Goal: Find specific page/section: Find specific page/section

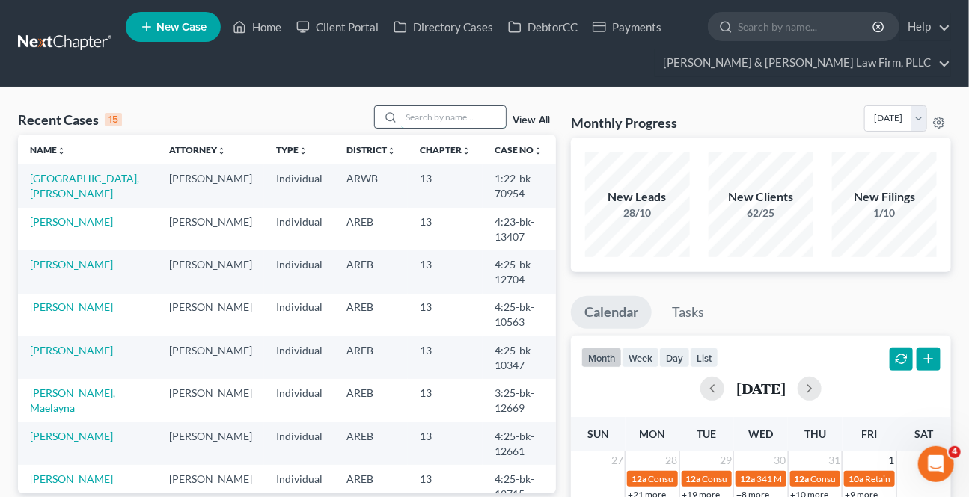
click at [440, 113] on input "search" at bounding box center [453, 117] width 105 height 22
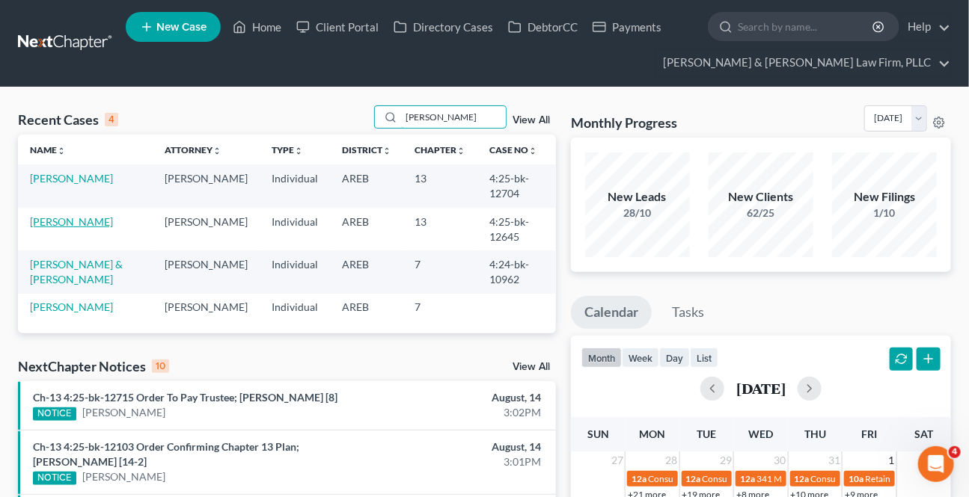
type input "[PERSON_NAME]"
click at [59, 216] on link "[PERSON_NAME]" at bounding box center [71, 221] width 83 height 13
select select "4"
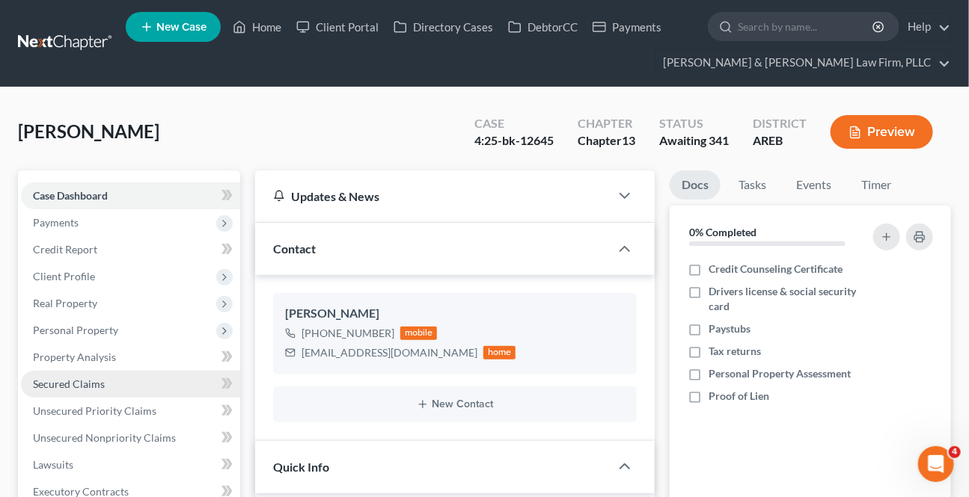
click at [60, 380] on span "Secured Claims" at bounding box center [69, 384] width 72 height 13
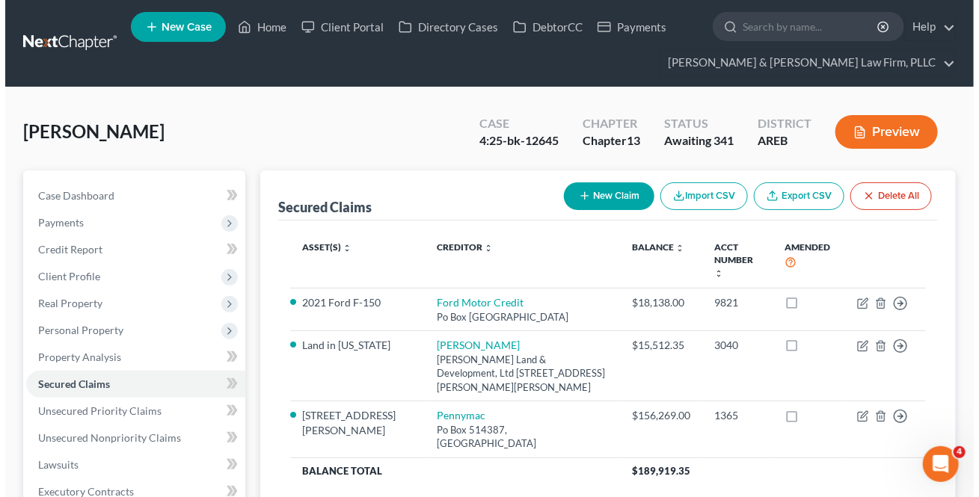
scroll to position [67, 0]
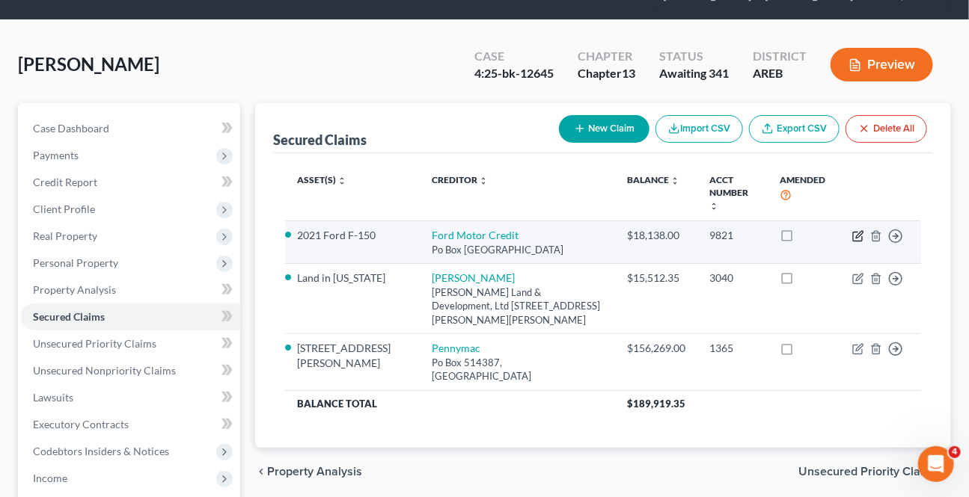
click at [860, 230] on icon "button" at bounding box center [858, 236] width 12 height 12
select select "30"
select select "6"
select select "2"
select select "0"
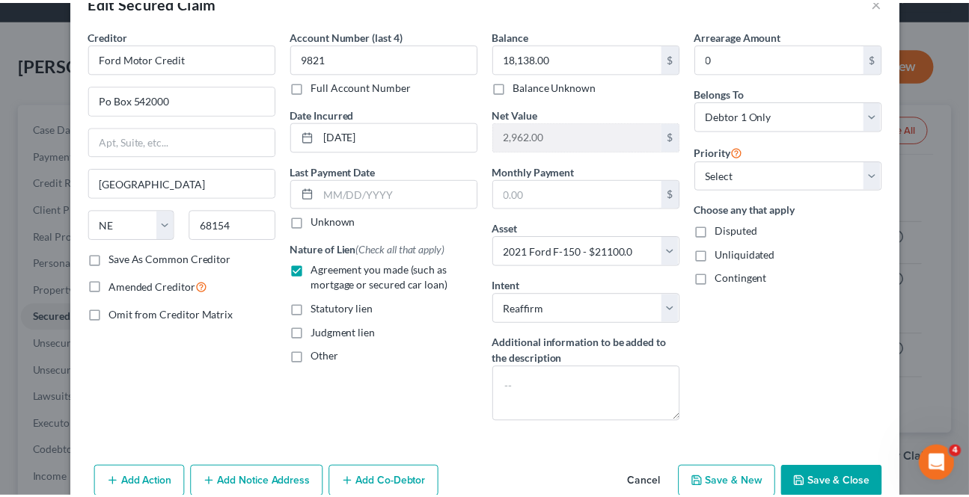
scroll to position [114, 0]
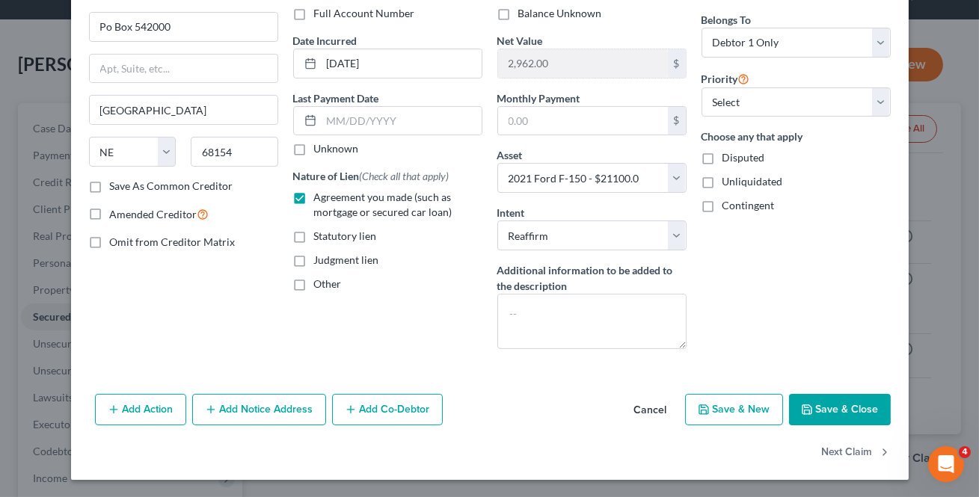
click at [652, 403] on button "Cancel" at bounding box center [650, 411] width 57 height 30
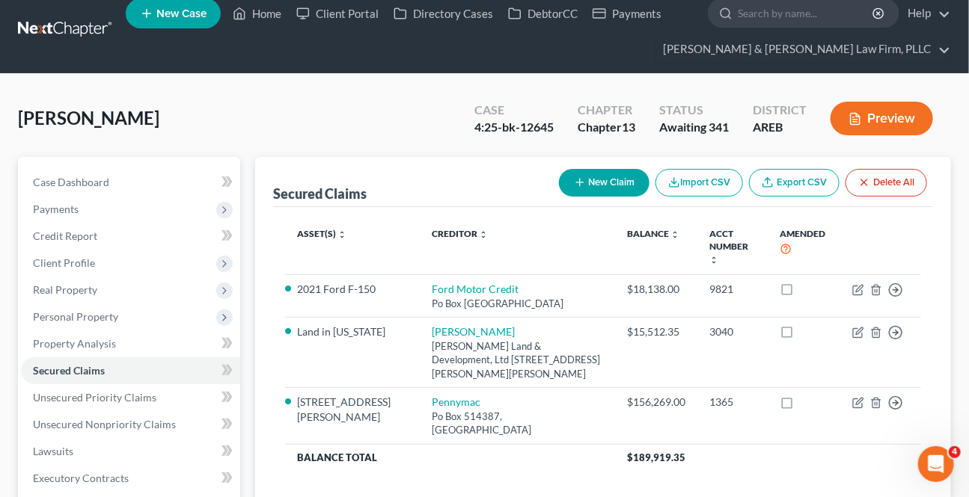
scroll to position [0, 0]
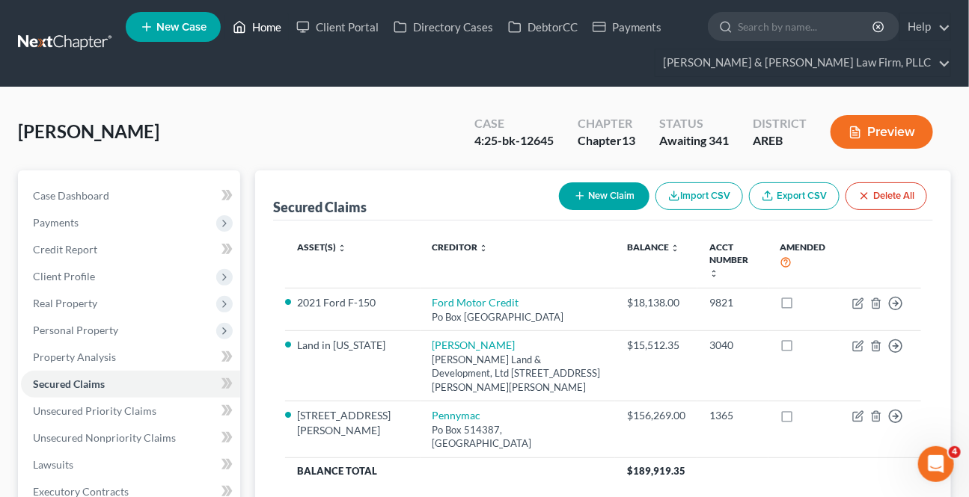
click at [270, 20] on link "Home" at bounding box center [257, 26] width 64 height 27
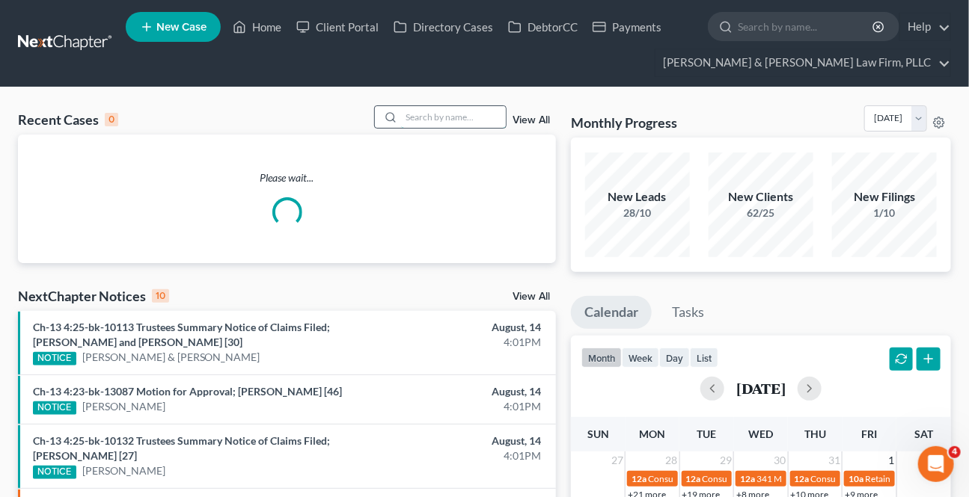
click at [467, 108] on input "search" at bounding box center [453, 117] width 105 height 22
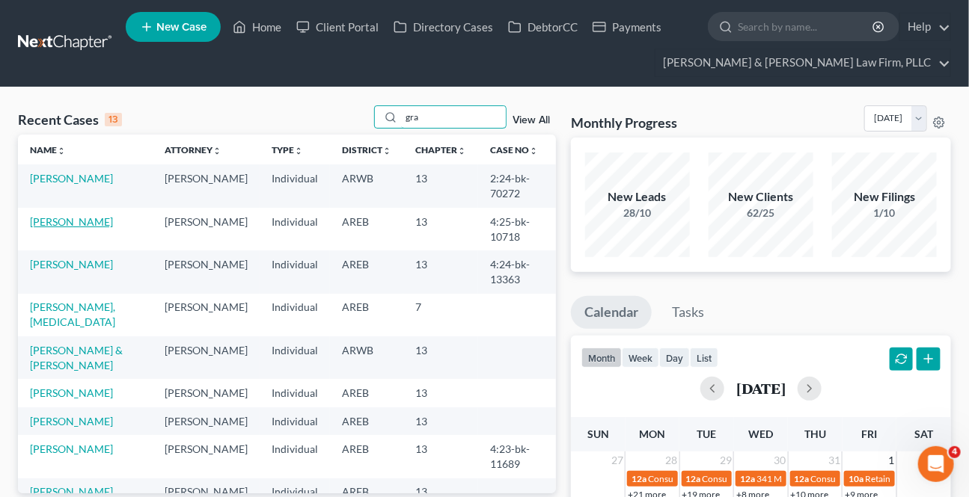
type input "gra"
click at [92, 224] on link "[PERSON_NAME]" at bounding box center [71, 221] width 83 height 13
select select "2"
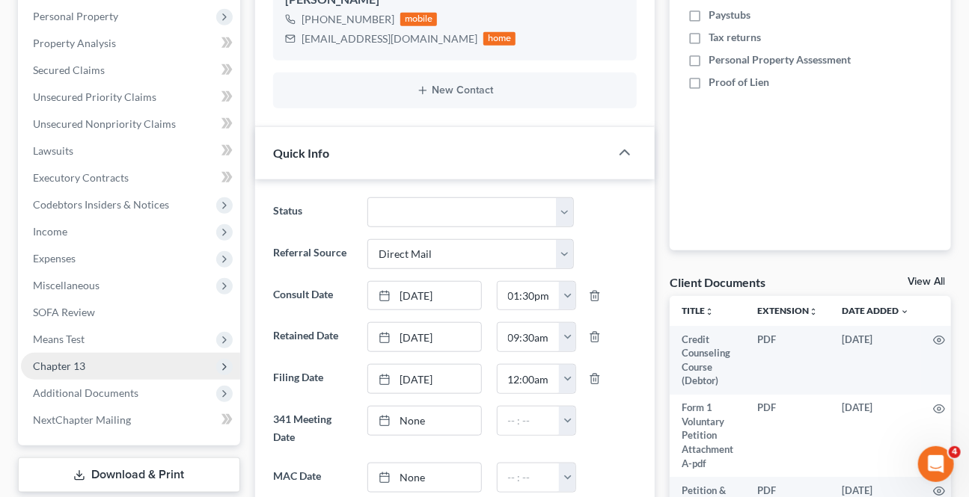
scroll to position [340, 0]
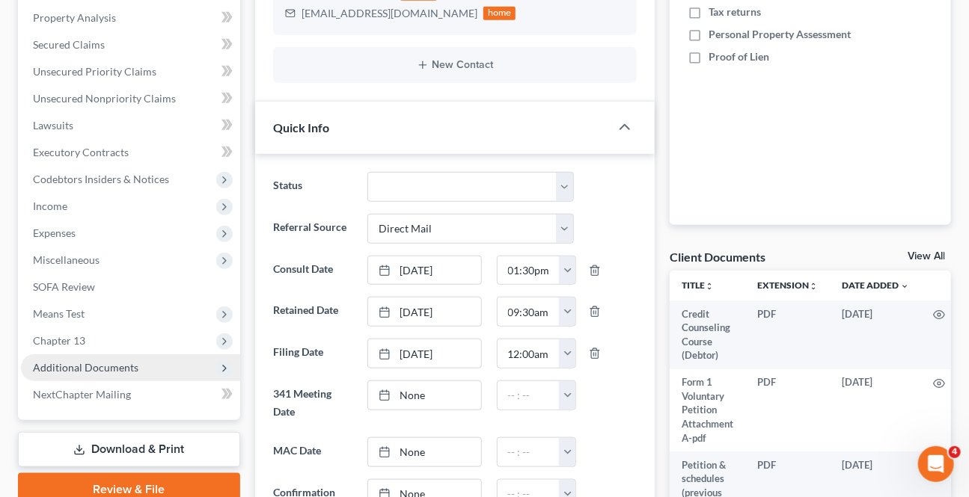
click at [125, 369] on span "Additional Documents" at bounding box center [85, 367] width 105 height 13
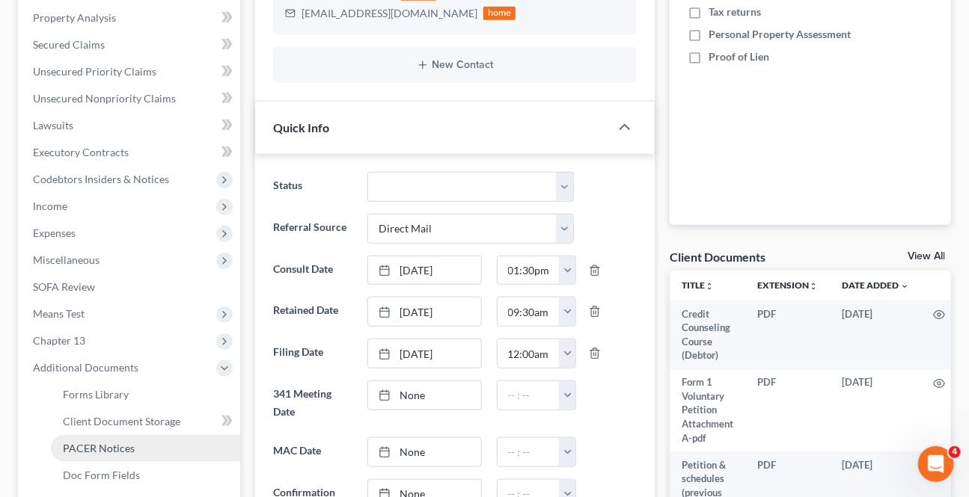
click at [119, 450] on span "PACER Notices" at bounding box center [99, 448] width 72 height 13
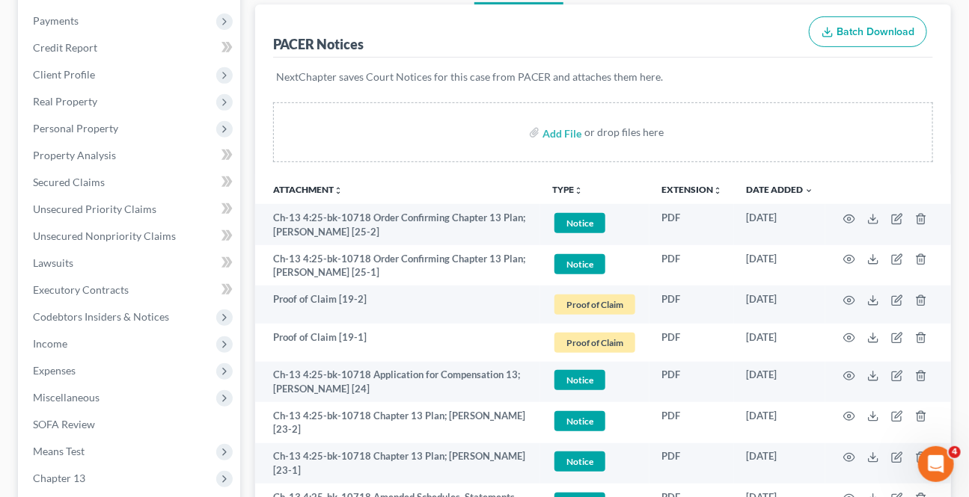
scroll to position [203, 0]
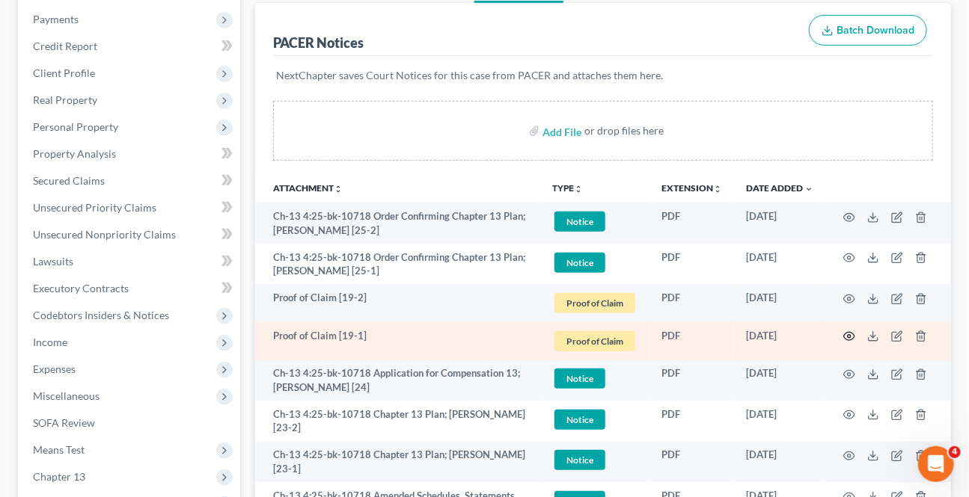
click at [851, 333] on icon "button" at bounding box center [849, 337] width 11 height 8
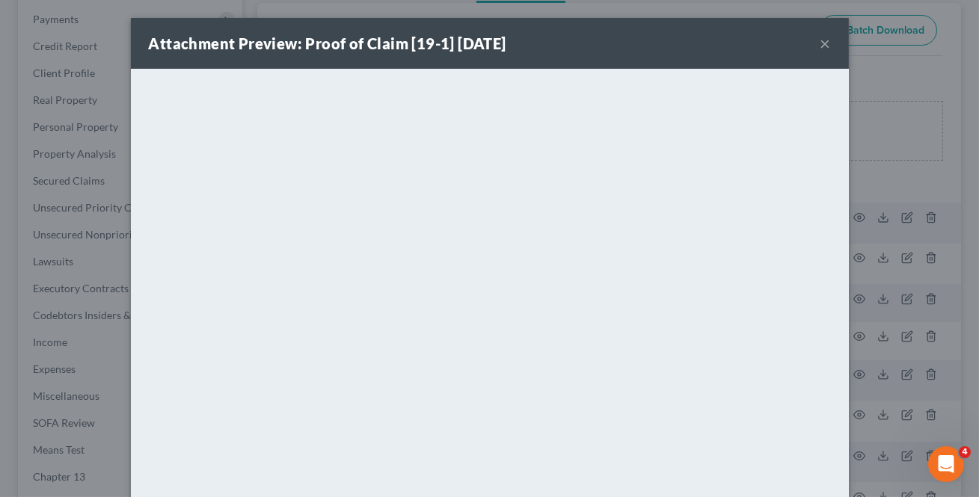
drag, startPoint x: 817, startPoint y: 41, endPoint x: 794, endPoint y: 60, distance: 29.2
click at [821, 40] on button "×" at bounding box center [826, 43] width 10 height 18
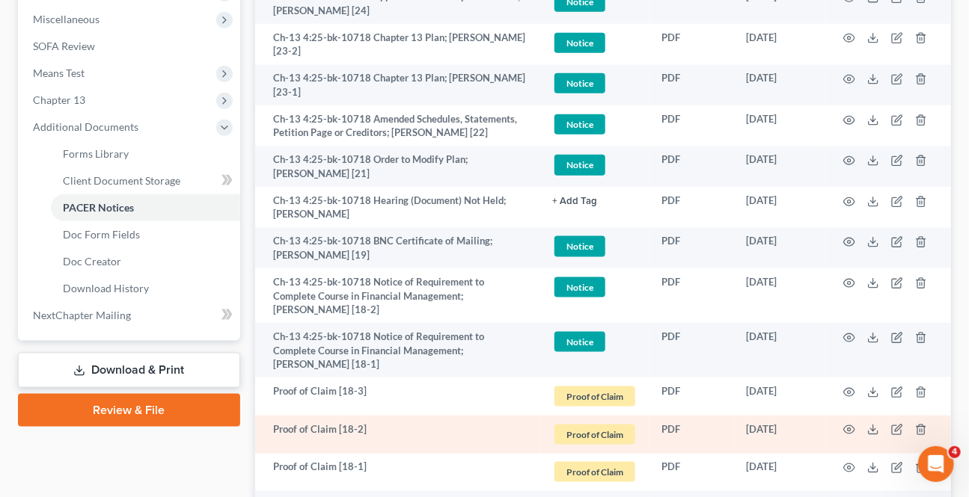
scroll to position [612, 0]
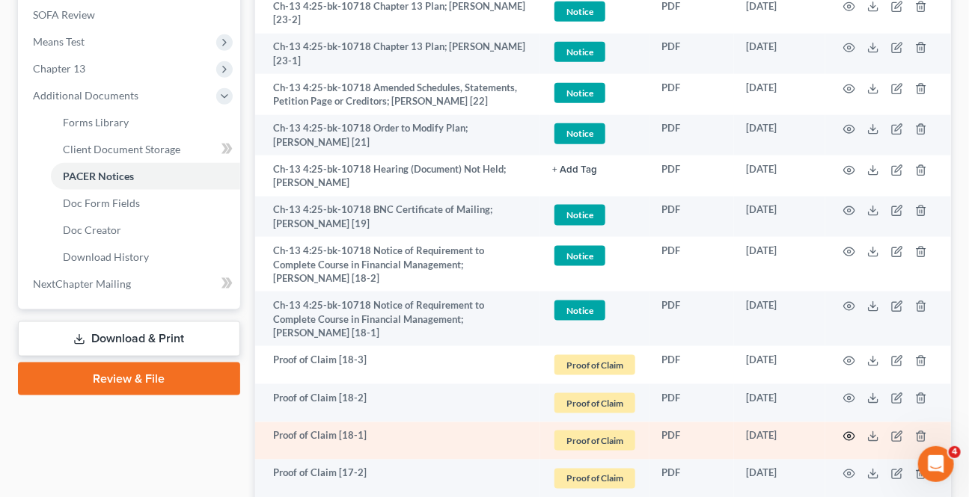
click at [850, 435] on circle "button" at bounding box center [849, 436] width 3 height 3
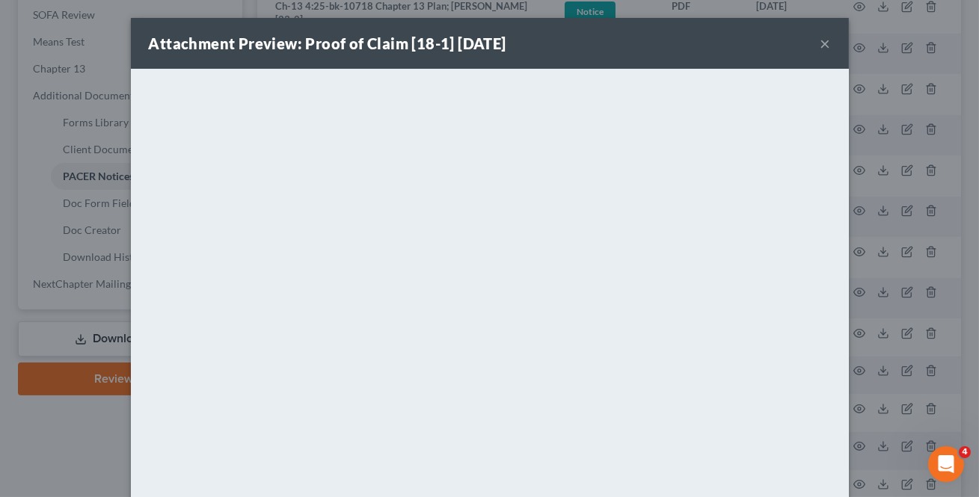
click at [825, 40] on button "×" at bounding box center [826, 43] width 10 height 18
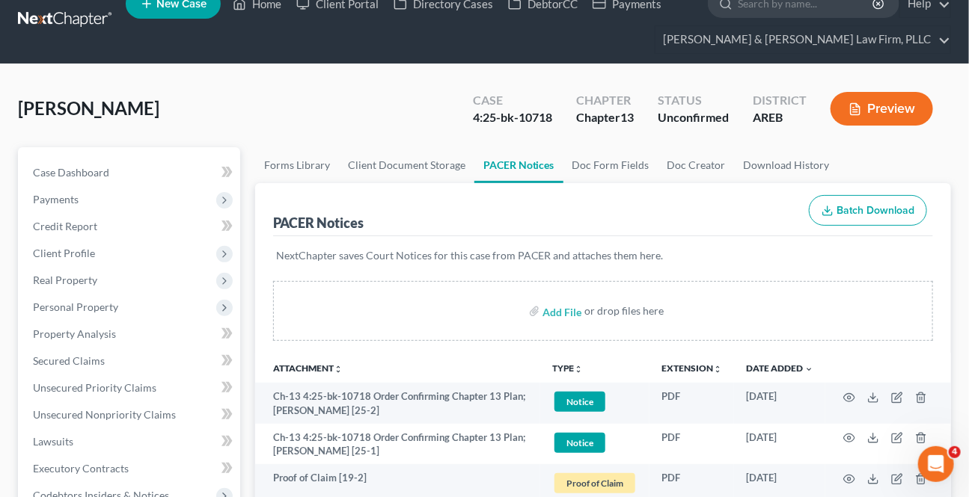
scroll to position [0, 0]
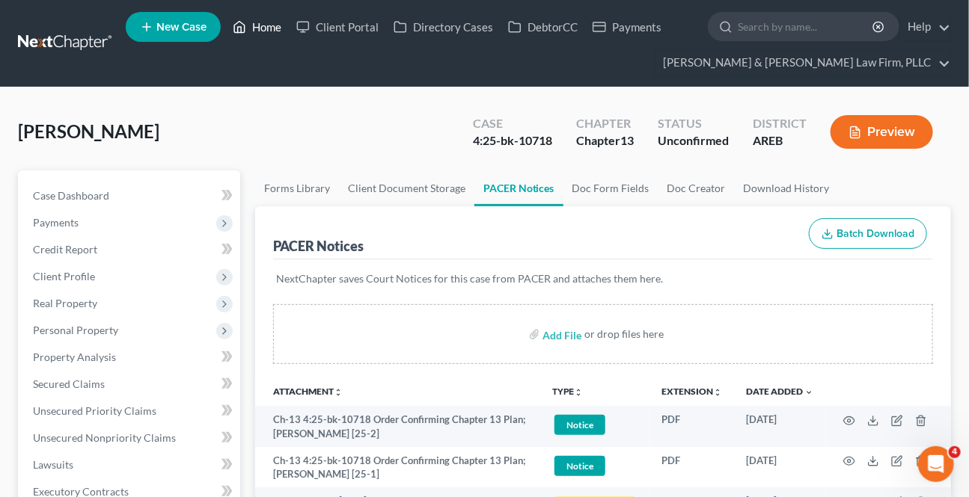
drag, startPoint x: 255, startPoint y: 26, endPoint x: 233, endPoint y: 49, distance: 31.7
click at [254, 28] on link "Home" at bounding box center [257, 26] width 64 height 27
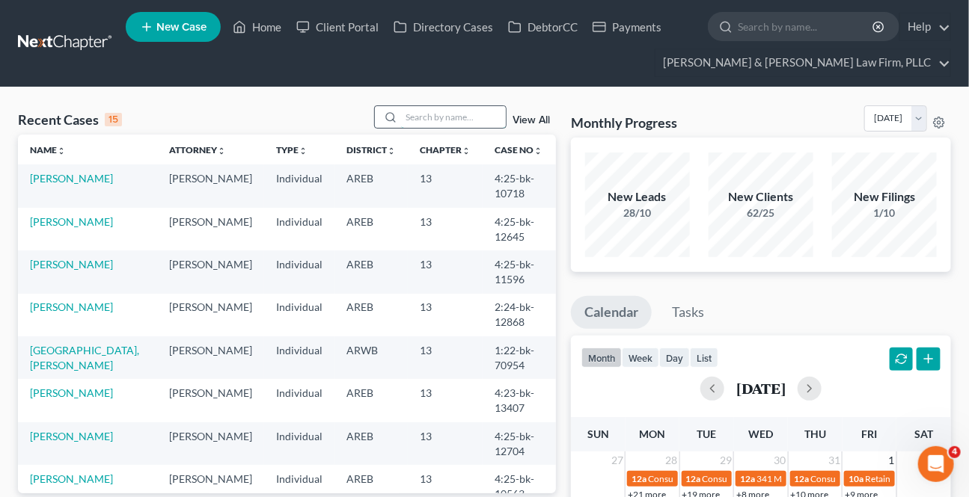
click at [420, 118] on input "search" at bounding box center [453, 117] width 105 height 22
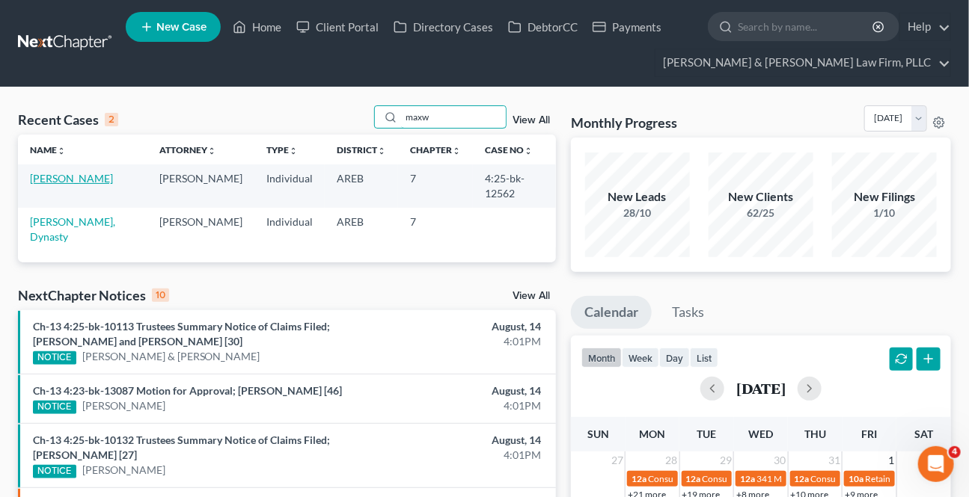
type input "maxw"
click at [56, 179] on link "[PERSON_NAME]" at bounding box center [71, 178] width 83 height 13
select select "2"
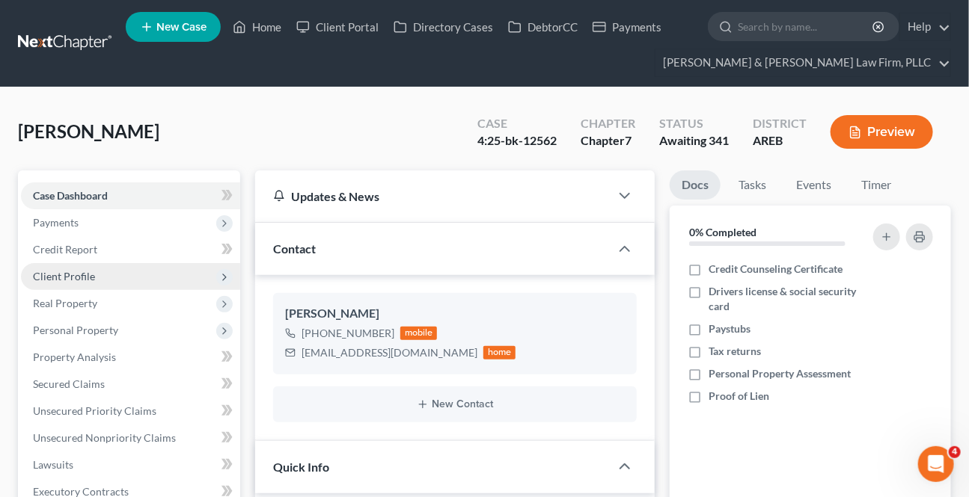
click at [80, 276] on span "Client Profile" at bounding box center [64, 276] width 62 height 13
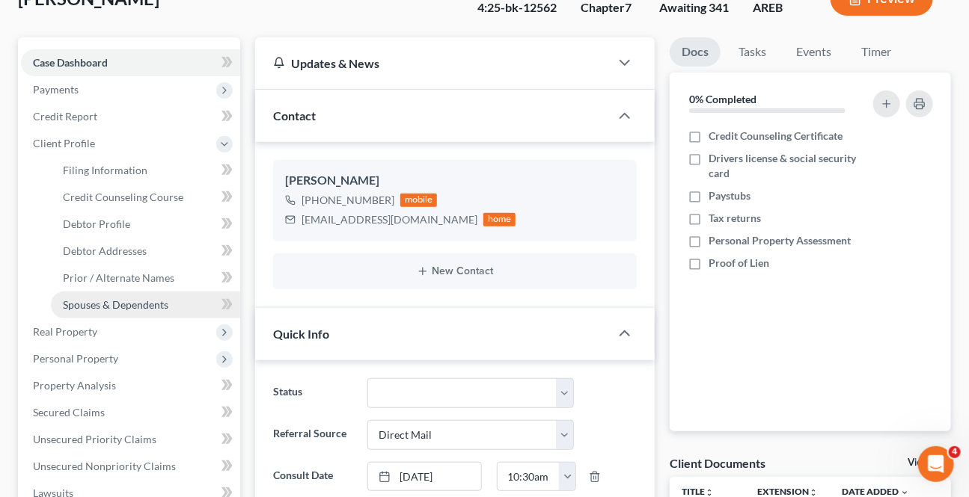
scroll to position [135, 0]
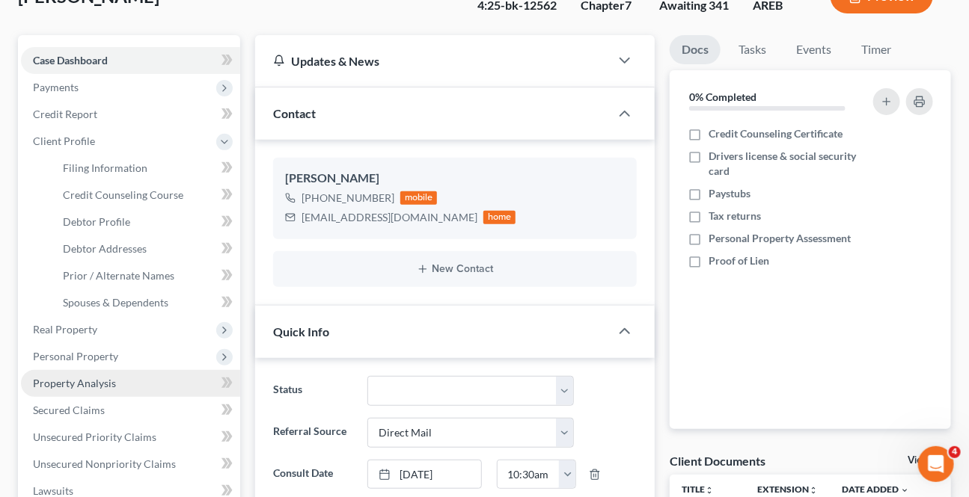
click at [89, 378] on span "Property Analysis" at bounding box center [74, 383] width 83 height 13
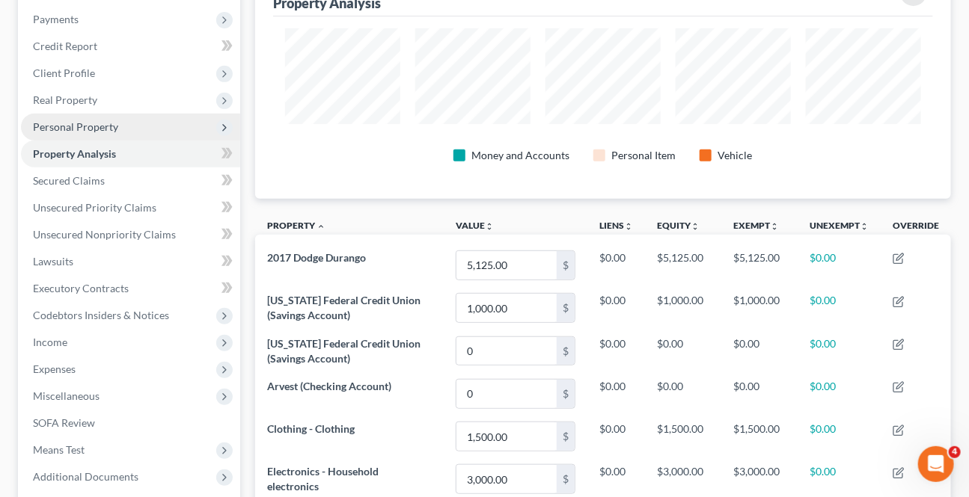
click at [69, 123] on span "Personal Property" at bounding box center [75, 126] width 85 height 13
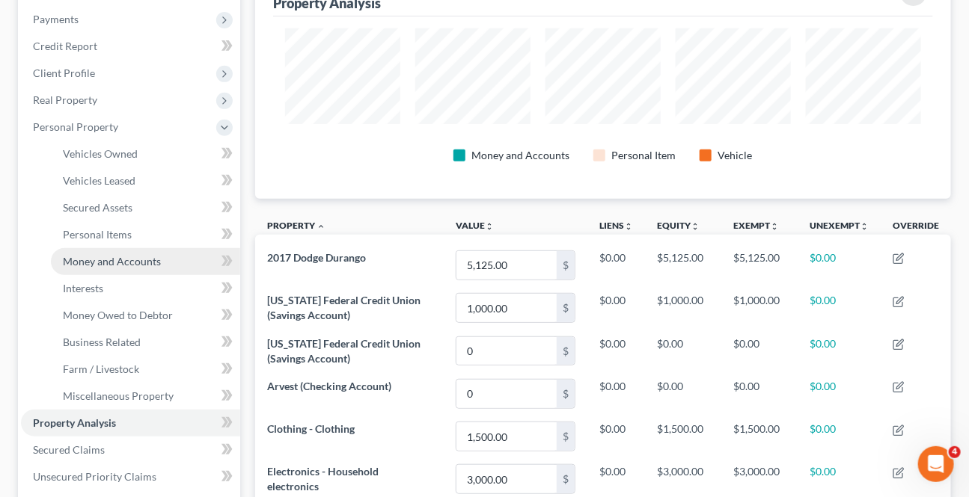
click at [118, 256] on span "Money and Accounts" at bounding box center [112, 261] width 98 height 13
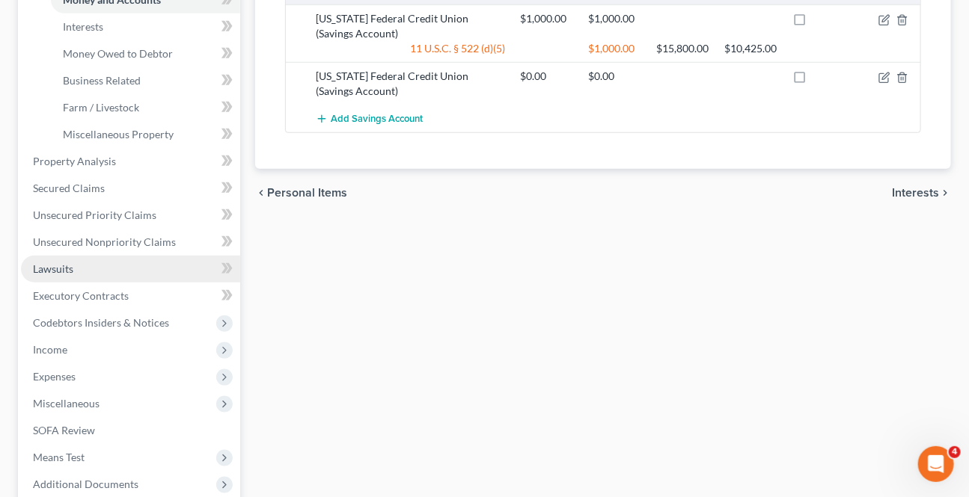
scroll to position [544, 0]
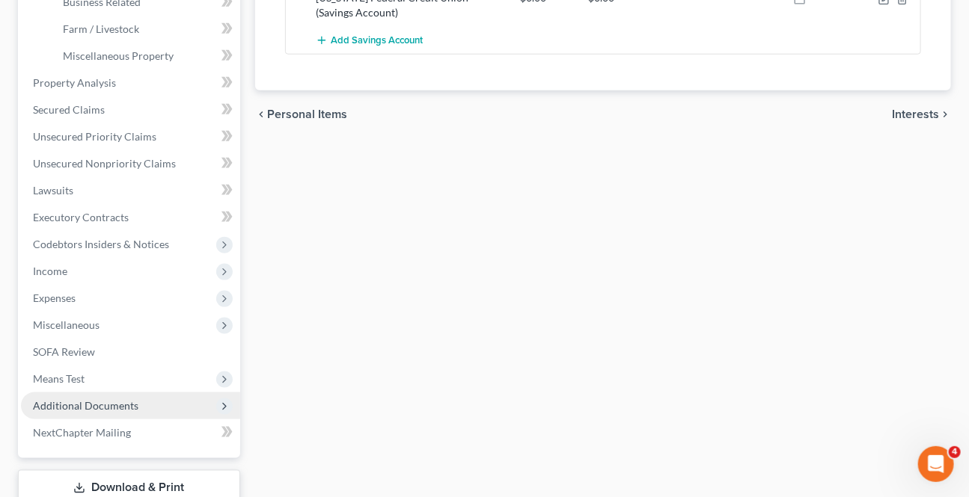
click at [60, 400] on span "Additional Documents" at bounding box center [85, 405] width 105 height 13
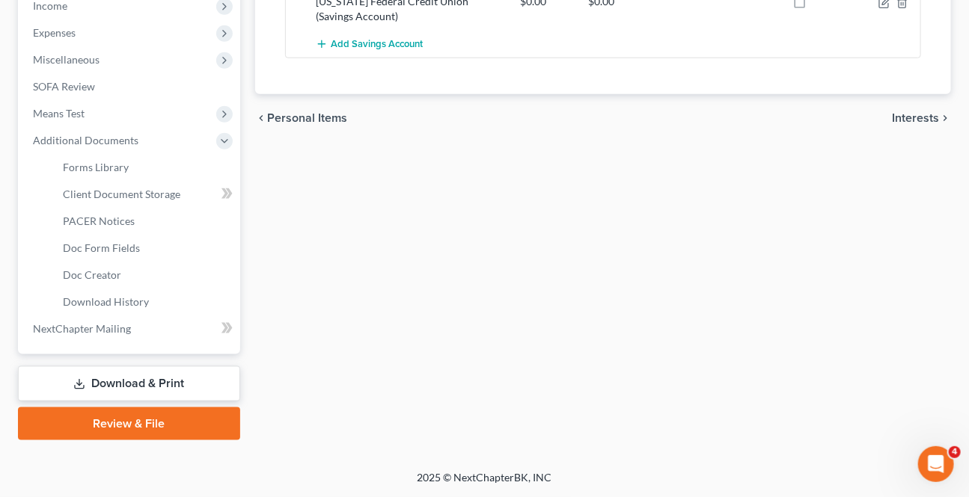
scroll to position [539, 0]
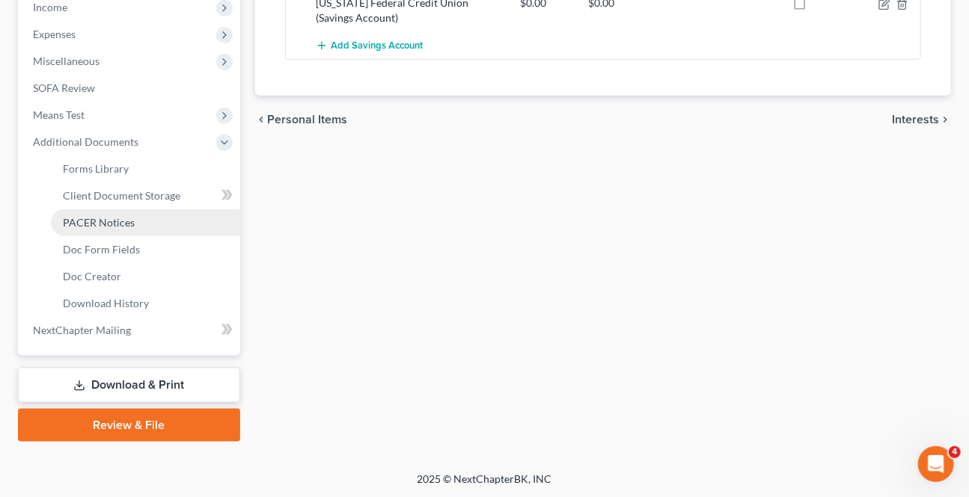
click at [111, 222] on span "PACER Notices" at bounding box center [99, 222] width 72 height 13
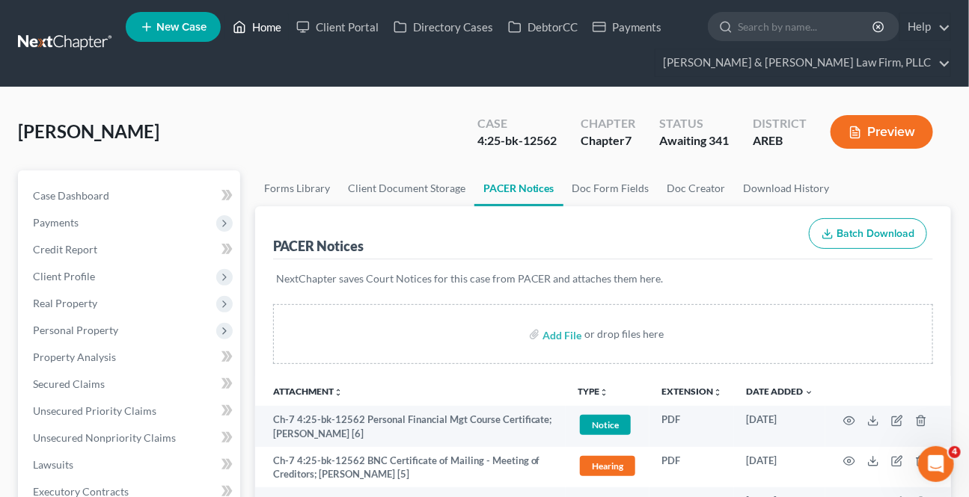
click at [248, 28] on link "Home" at bounding box center [257, 26] width 64 height 27
